Goal: Information Seeking & Learning: Learn about a topic

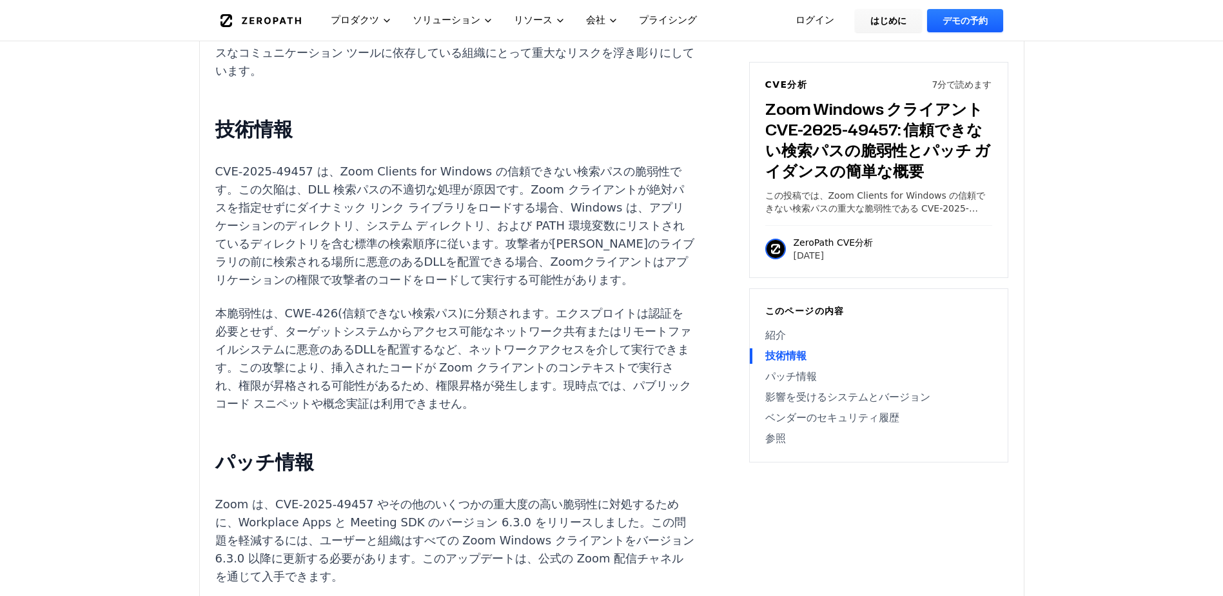
scroll to position [1031, 0]
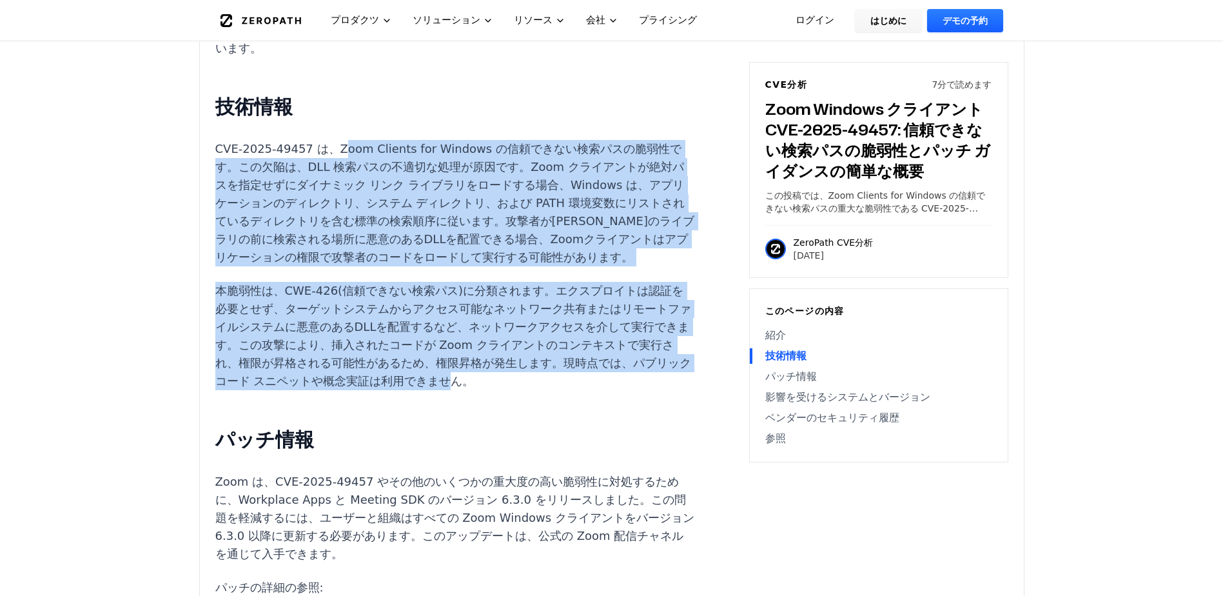
drag, startPoint x: 326, startPoint y: 97, endPoint x: 318, endPoint y: 326, distance: 229.0
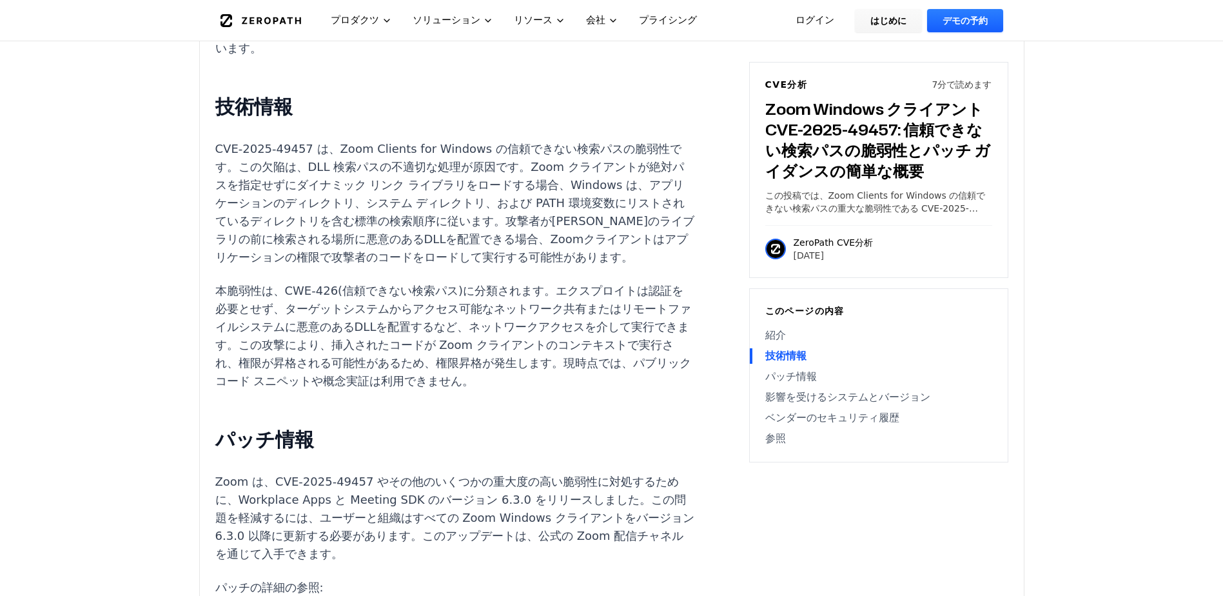
drag, startPoint x: 318, startPoint y: 326, endPoint x: 405, endPoint y: 347, distance: 90.2
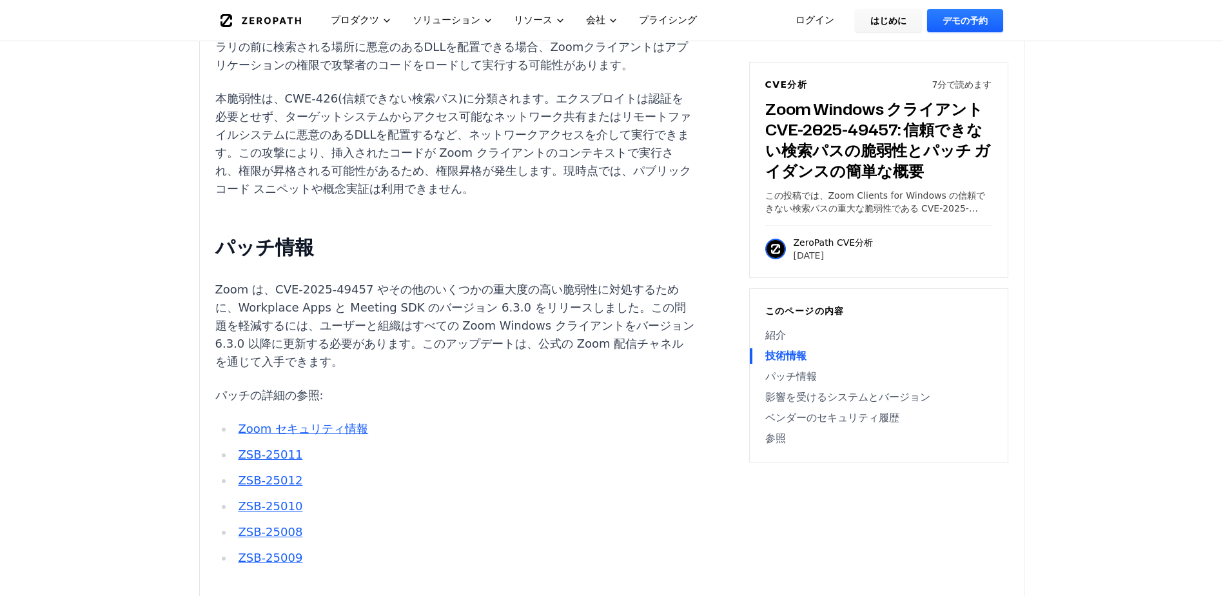
scroll to position [1225, 0]
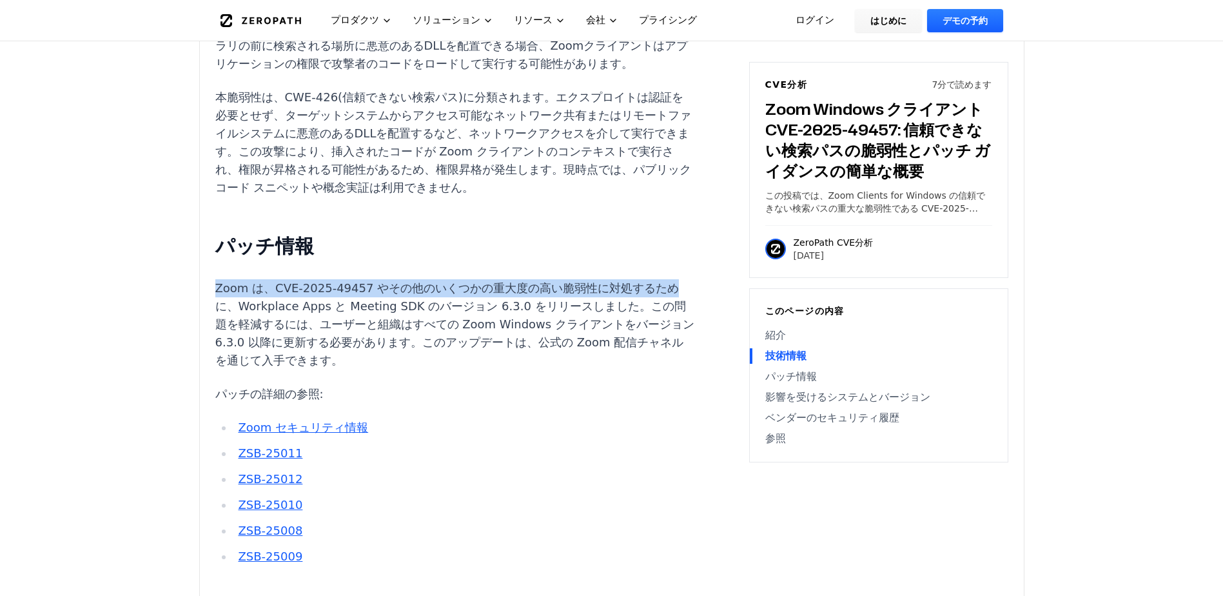
drag, startPoint x: 210, startPoint y: 238, endPoint x: 658, endPoint y: 240, distance: 447.4
click at [658, 240] on div "実験的な AI 生成コンテンツ このCVE分析は、完全にAIによって生成された実験的な出版物です。コンテンツには誤りや不正確さが含まれている可能性があり、より…" at bounding box center [612, 262] width 824 height 2076
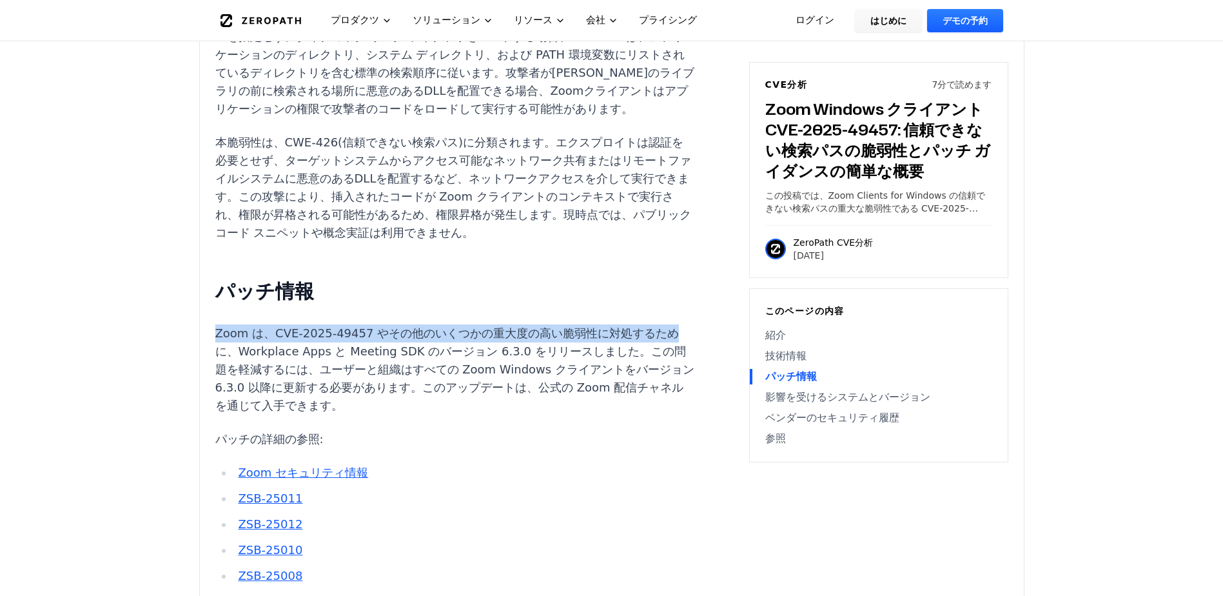
scroll to position [1160, 0]
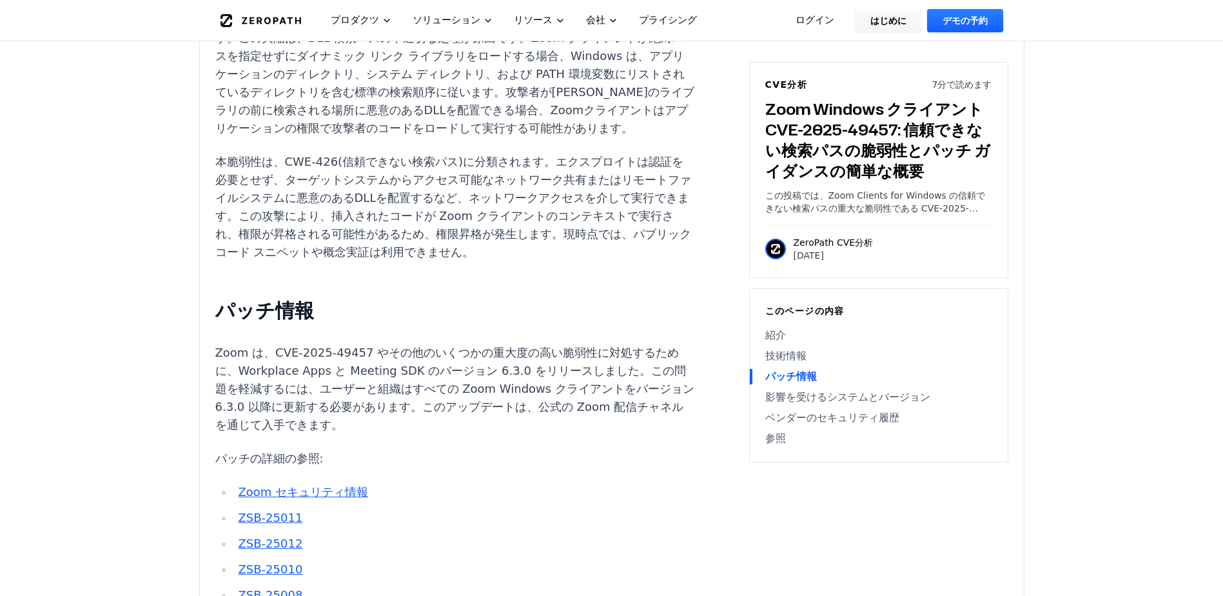
click at [530, 207] on p "本脆弱性は、CWE-426(信頼できない検索パス)に分類されます。エクスプロイトは認証を必要とせず、ターゲットシステムからアクセス可能なネットワーク共有または…" at bounding box center [455, 207] width 480 height 108
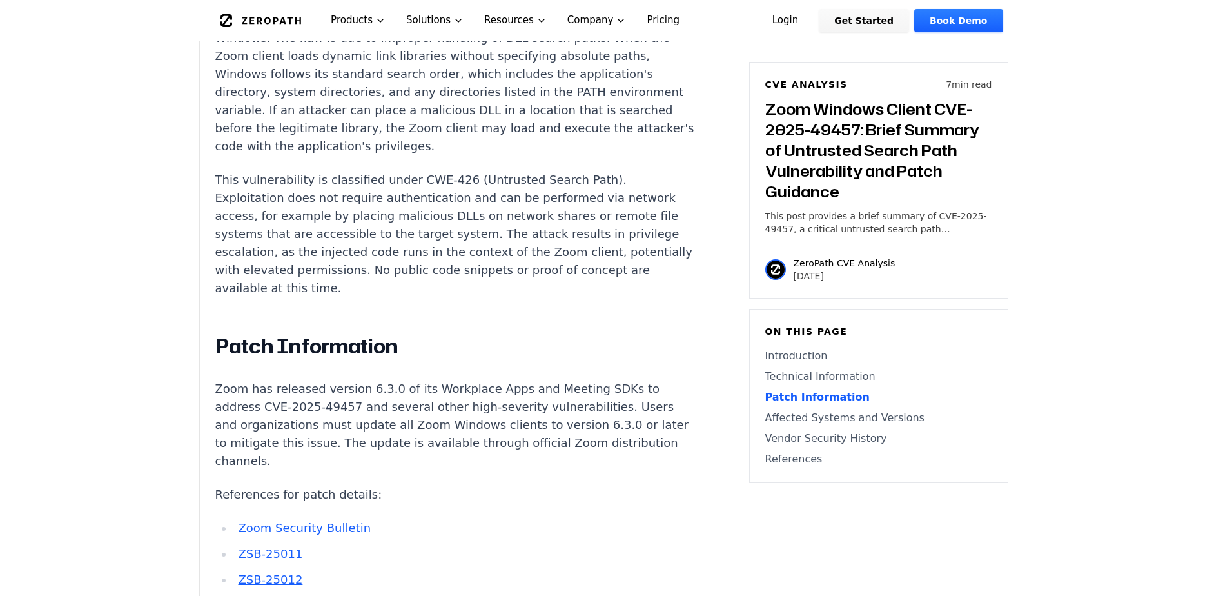
scroll to position [1178, 0]
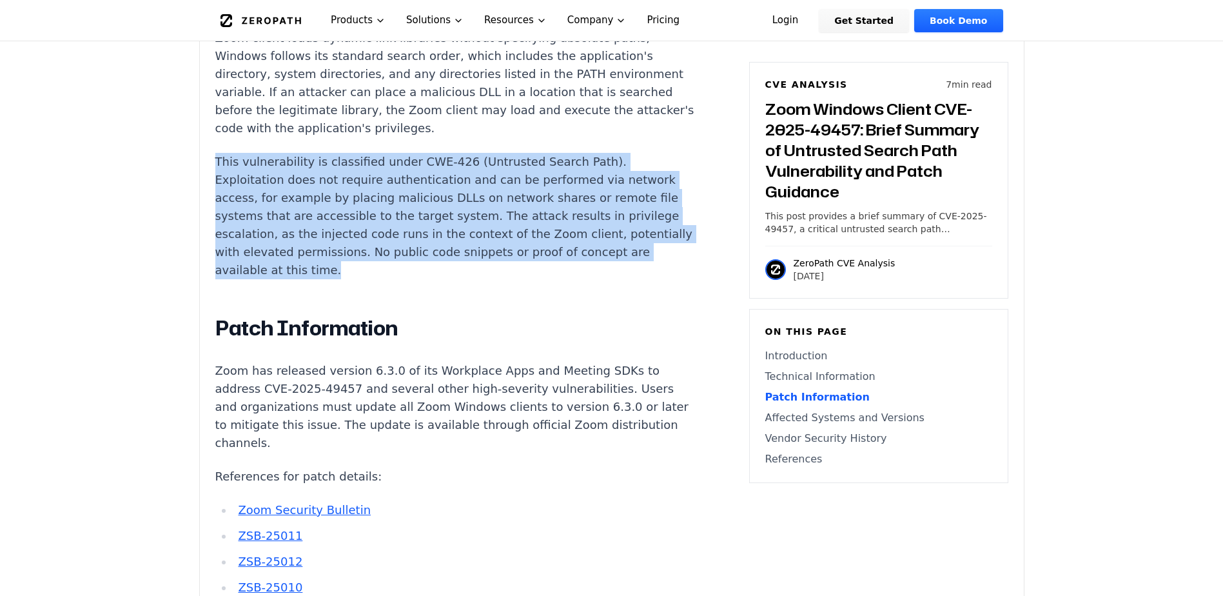
drag, startPoint x: 211, startPoint y: 127, endPoint x: 479, endPoint y: 237, distance: 289.1
click at [479, 237] on div "Experimental AI-Generated Content This CVE analysis is an experimental publicat…" at bounding box center [612, 335] width 824 height 2130
copy p "This vulnerability is classified under CWE-426 (Untrusted Search Path). Exploit…"
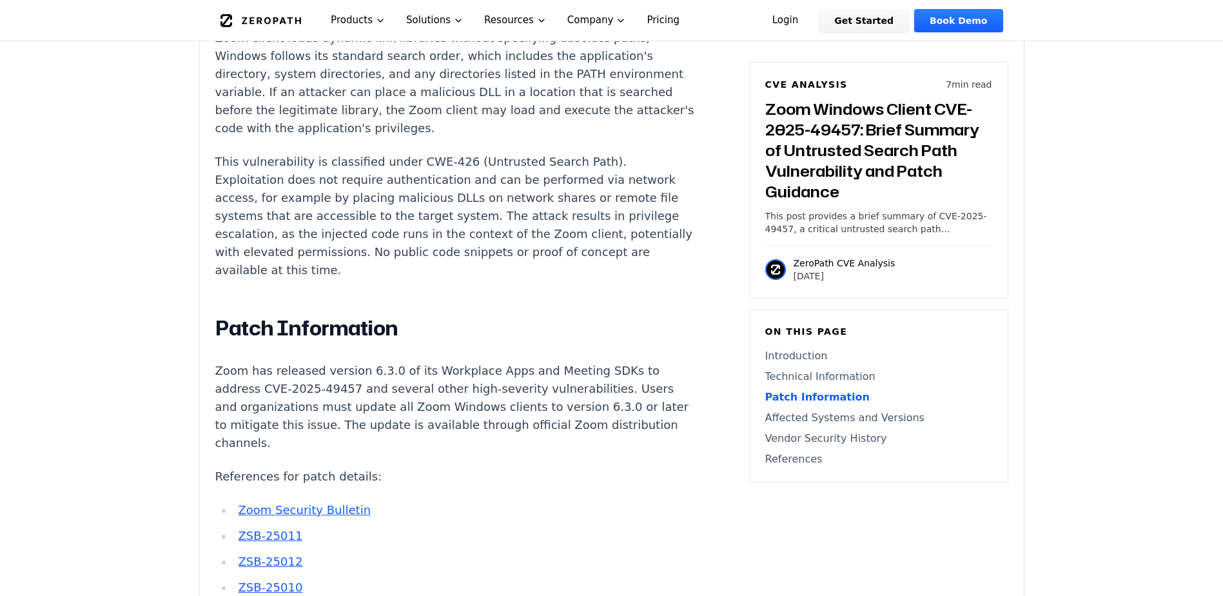
click at [394, 257] on div "Introduction Privilege escalation attacks against video conferencing platforms …" at bounding box center [455, 558] width 480 height 1568
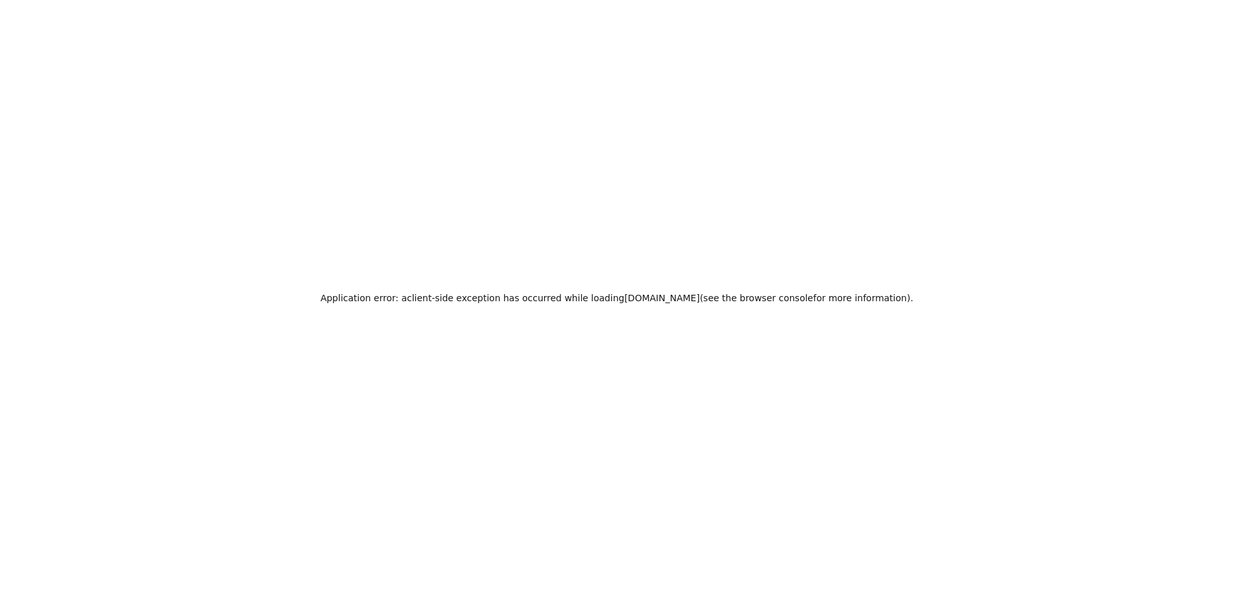
scroll to position [0, 0]
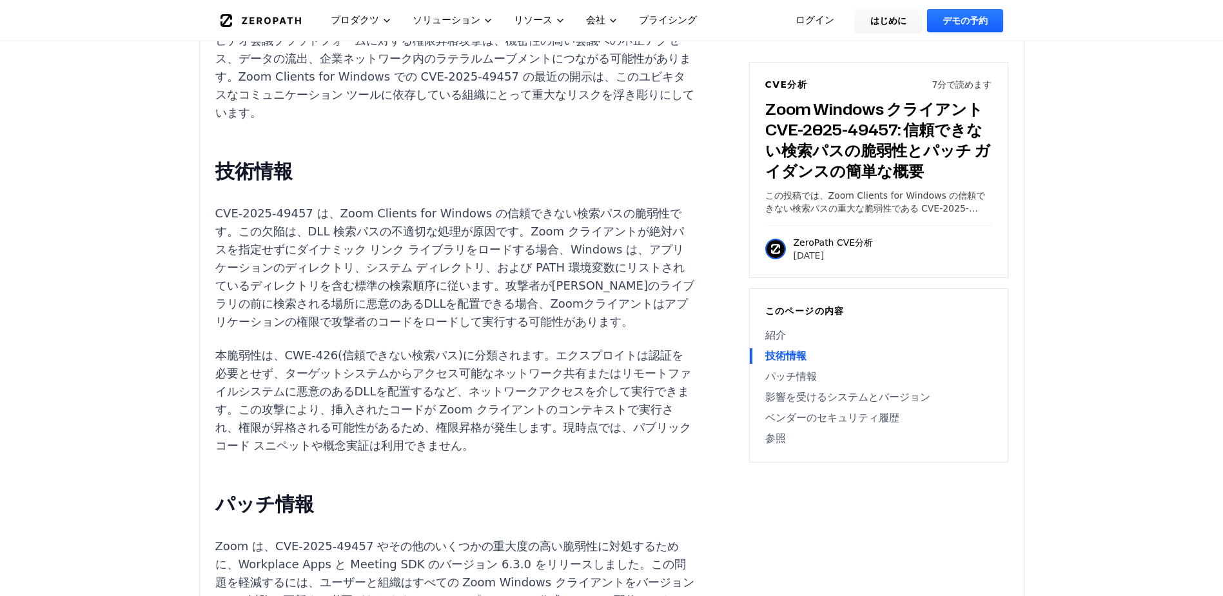
scroll to position [1031, 0]
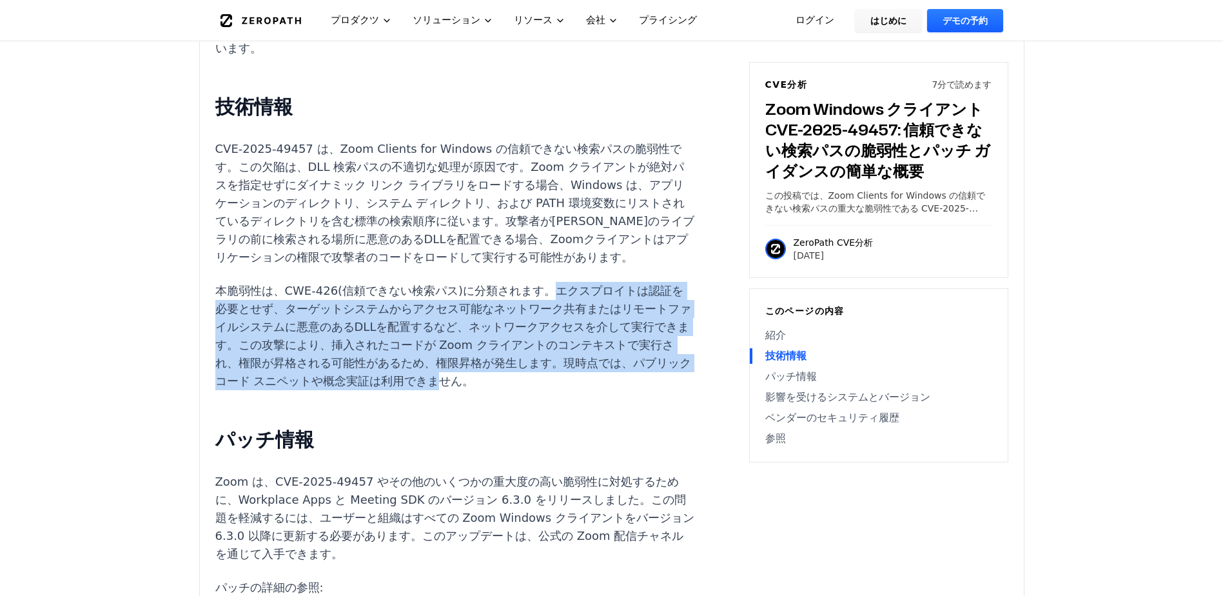
drag, startPoint x: 514, startPoint y: 237, endPoint x: 311, endPoint y: 321, distance: 219.3
click at [311, 321] on p "本脆弱性は、CWE-426(信頼できない検索パス)に分類されます。エクスプロイトは認証を必要とせず、ターゲットシステムからアクセス可能なネットワーク共有または…" at bounding box center [455, 336] width 480 height 108
drag, startPoint x: 311, startPoint y: 321, endPoint x: 335, endPoint y: 241, distance: 83.4
click at [335, 282] on p "本脆弱性は、CWE-426(信頼できない検索パス)に分類されます。エクスプロイトは認証を必要とせず、ターゲットシステムからアクセス可能なネットワーク共有または…" at bounding box center [455, 336] width 480 height 108
drag, startPoint x: 335, startPoint y: 241, endPoint x: 426, endPoint y: 322, distance: 121.5
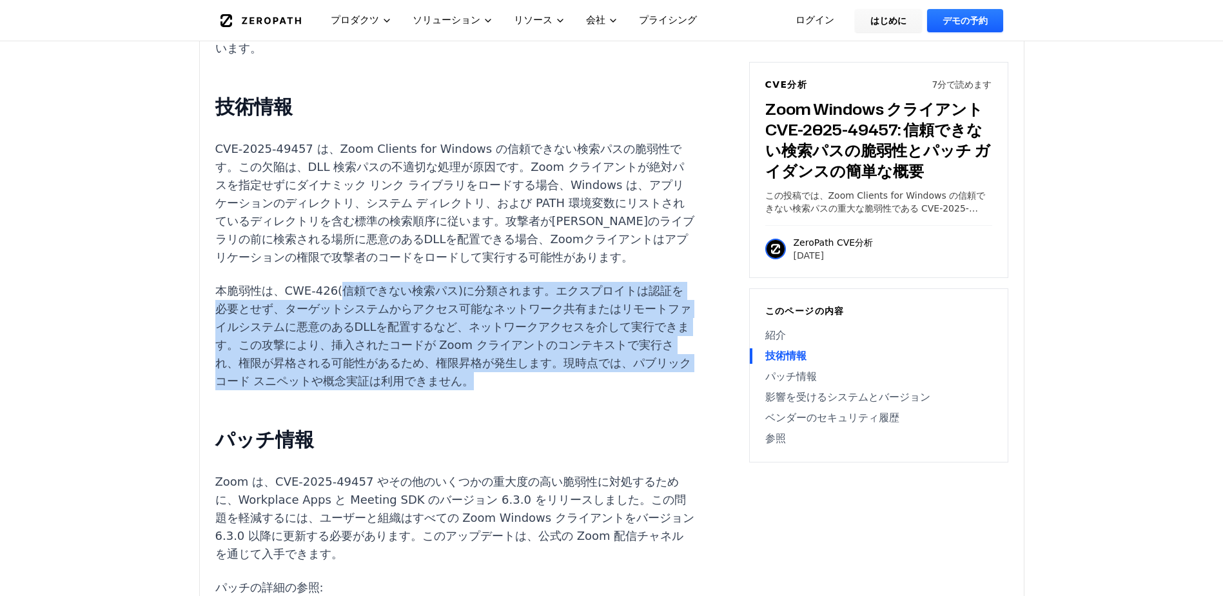
click at [426, 322] on p "本脆弱性は、CWE-426(信頼できない検索パス)に分類されます。エクスプロイトは認証を必要とせず、ターゲットシステムからアクセス可能なネットワーク共有または…" at bounding box center [455, 336] width 480 height 108
drag, startPoint x: 331, startPoint y: 227, endPoint x: 327, endPoint y: 327, distance: 100.0
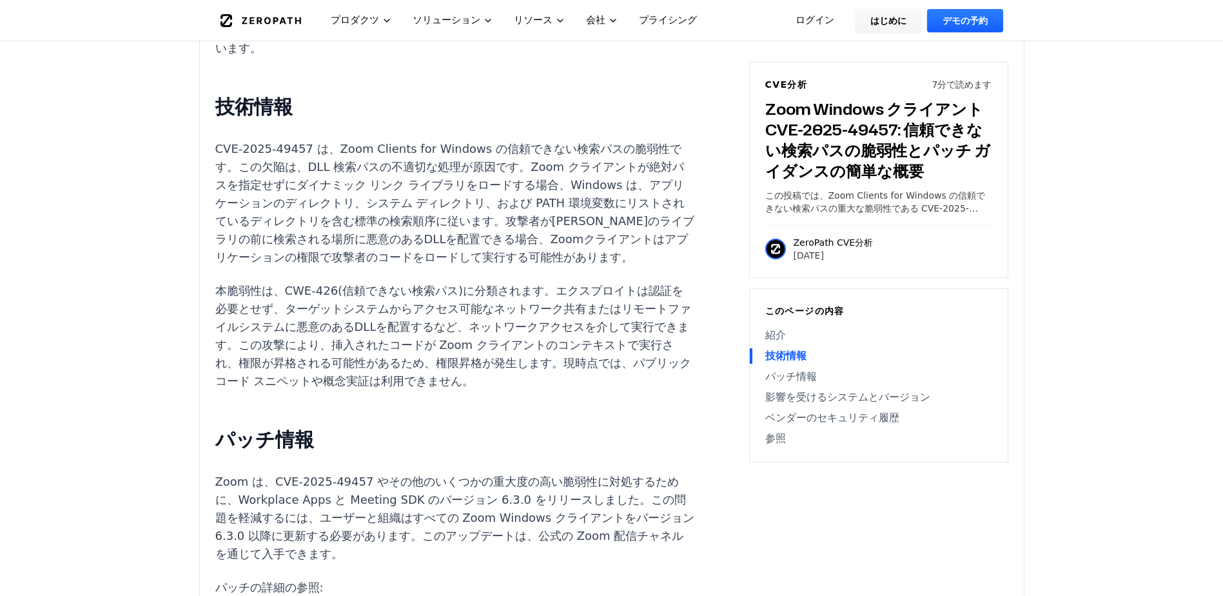
drag, startPoint x: 327, startPoint y: 327, endPoint x: 395, endPoint y: 342, distance: 69.3
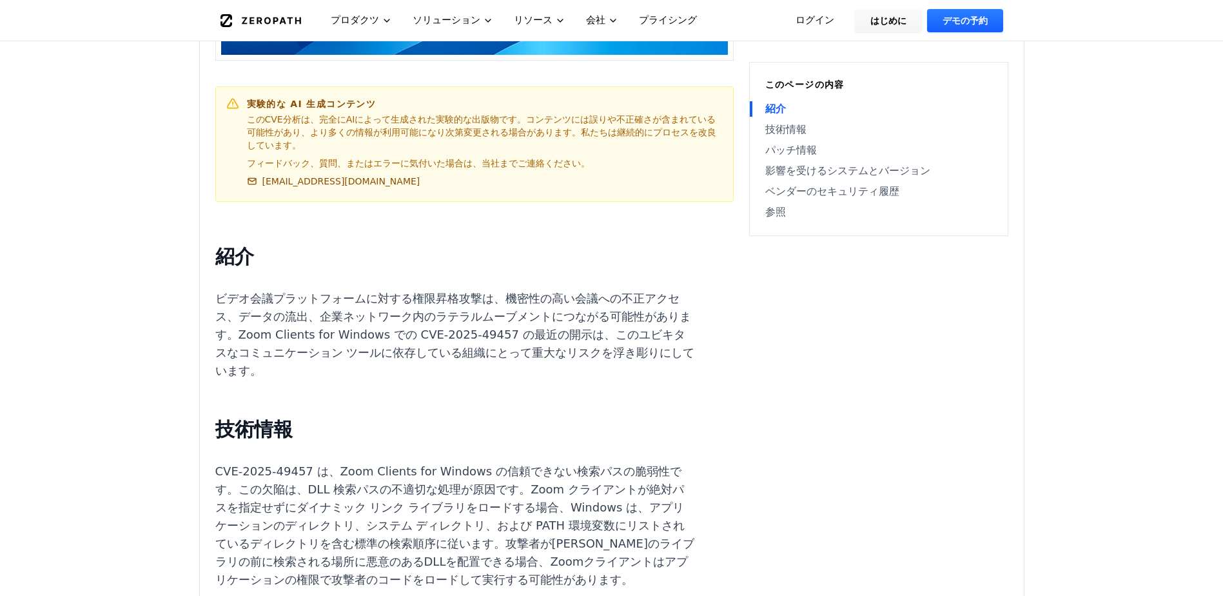
scroll to position [645, 0]
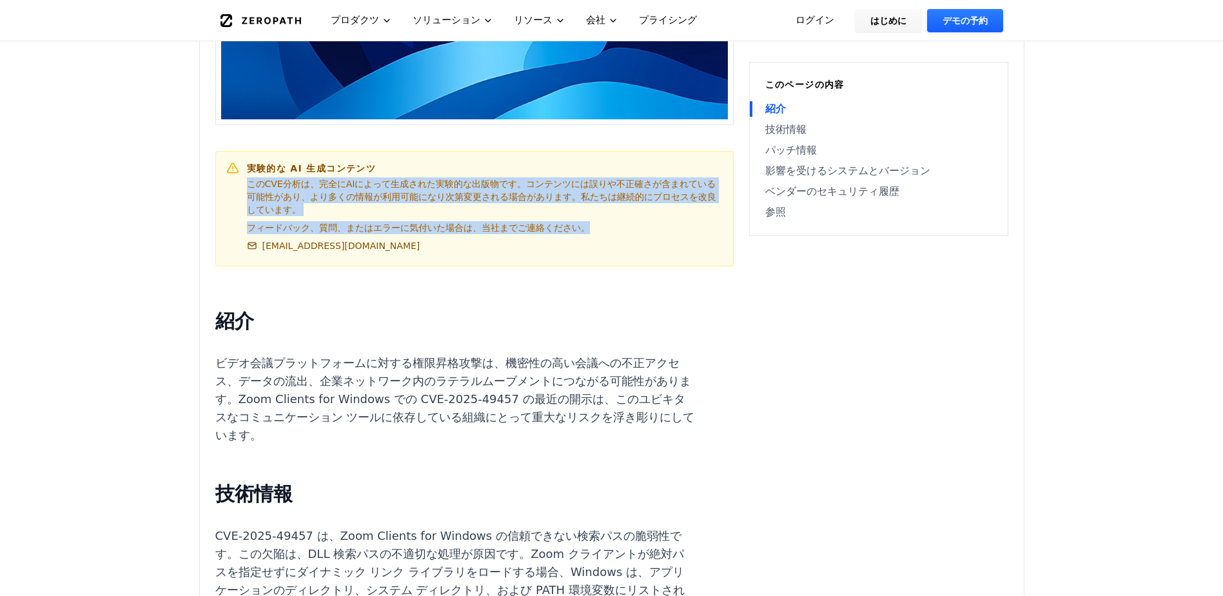
drag, startPoint x: 248, startPoint y: 164, endPoint x: 716, endPoint y: 197, distance: 468.5
click at [716, 197] on div "実験的な AI 生成コンテンツ このCVE分析は、完全にAIによって生成された実験的な出版物です。コンテンツには誤りや不正確さが含まれている可能性があり、より…" at bounding box center [485, 208] width 476 height 93
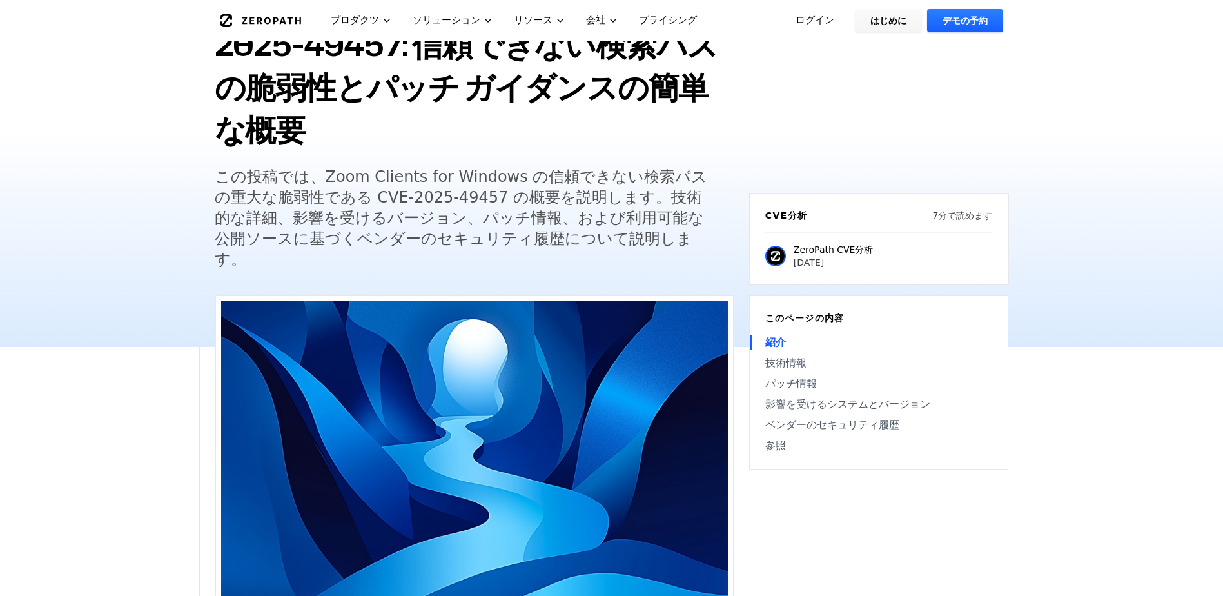
scroll to position [129, 0]
